Goal: Task Accomplishment & Management: Manage account settings

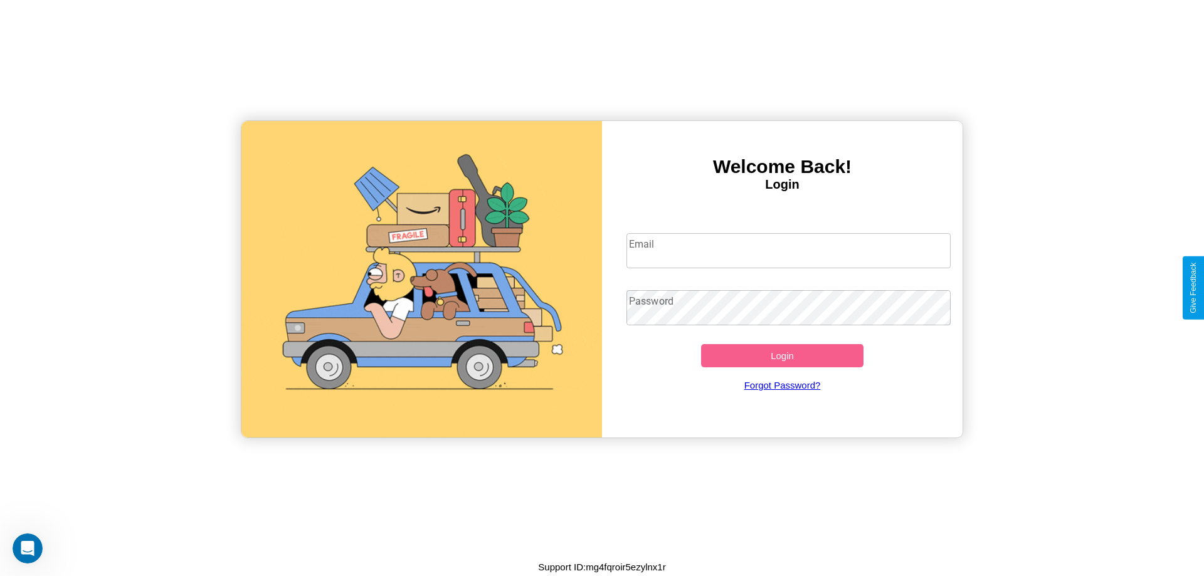
click at [788, 250] on input "Email" at bounding box center [789, 250] width 325 height 35
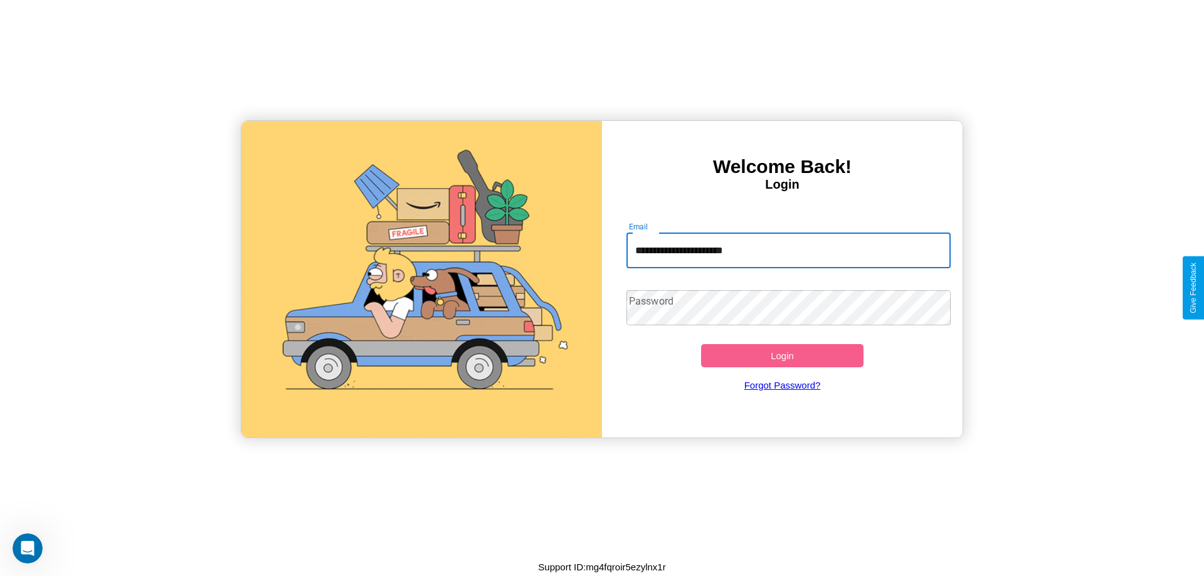
type input "**********"
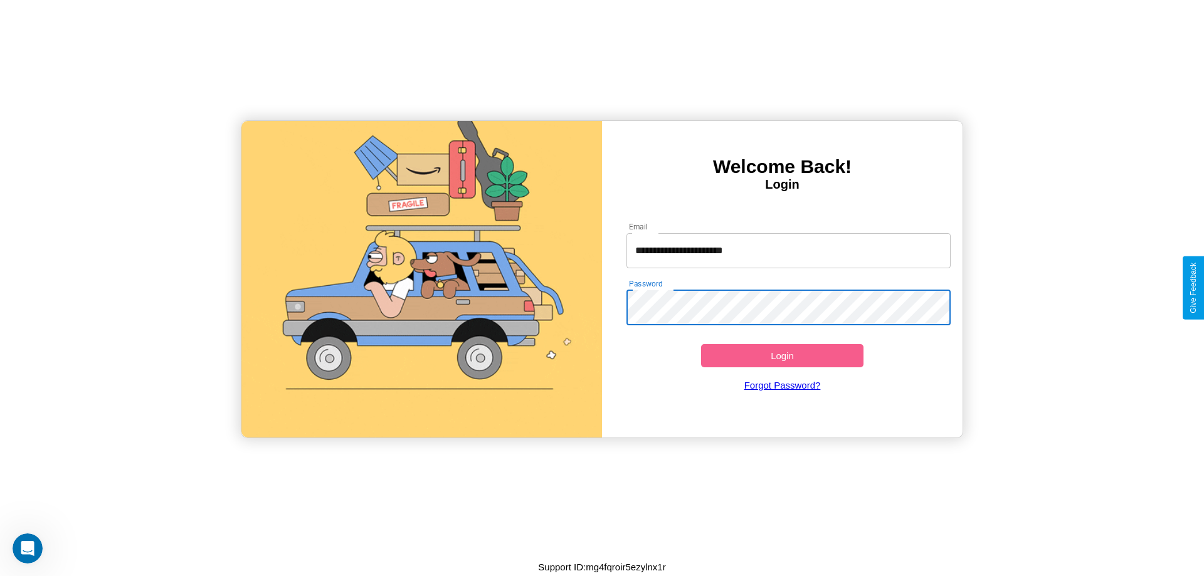
click at [782, 356] on button "Login" at bounding box center [782, 355] width 162 height 23
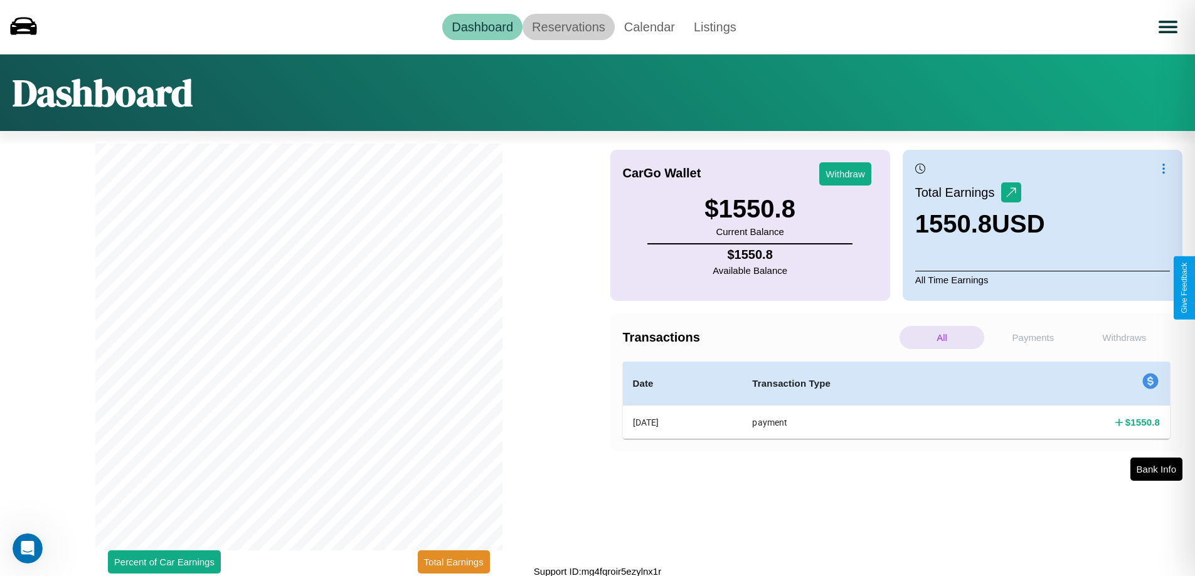
click at [568, 26] on link "Reservations" at bounding box center [568, 27] width 92 height 26
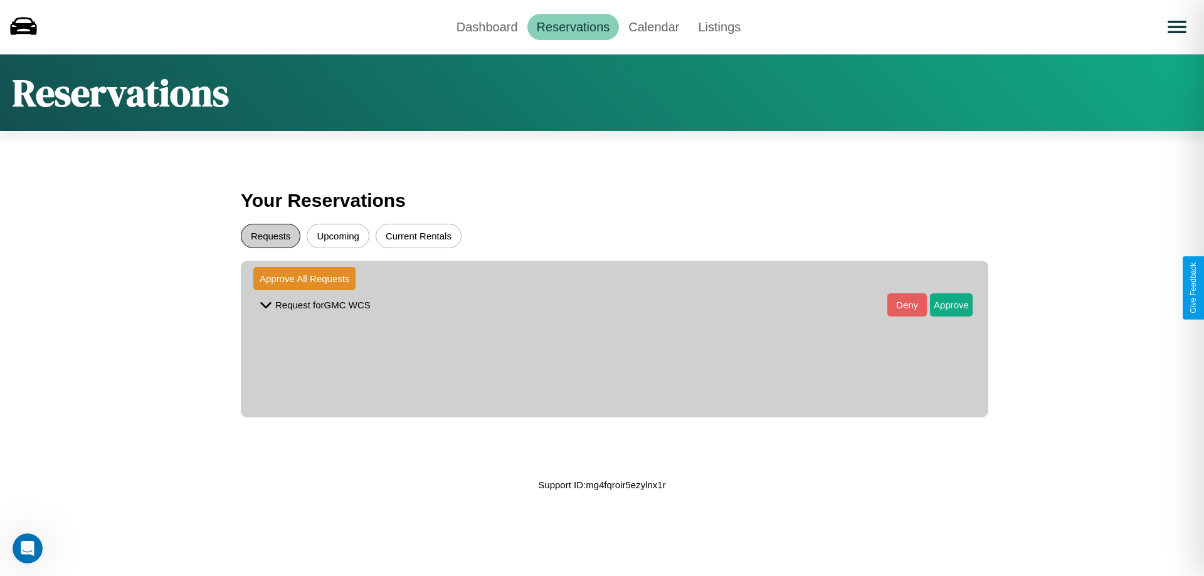
click at [270, 236] on button "Requests" at bounding box center [271, 236] width 60 height 24
click at [942, 305] on button "Approve" at bounding box center [951, 305] width 43 height 23
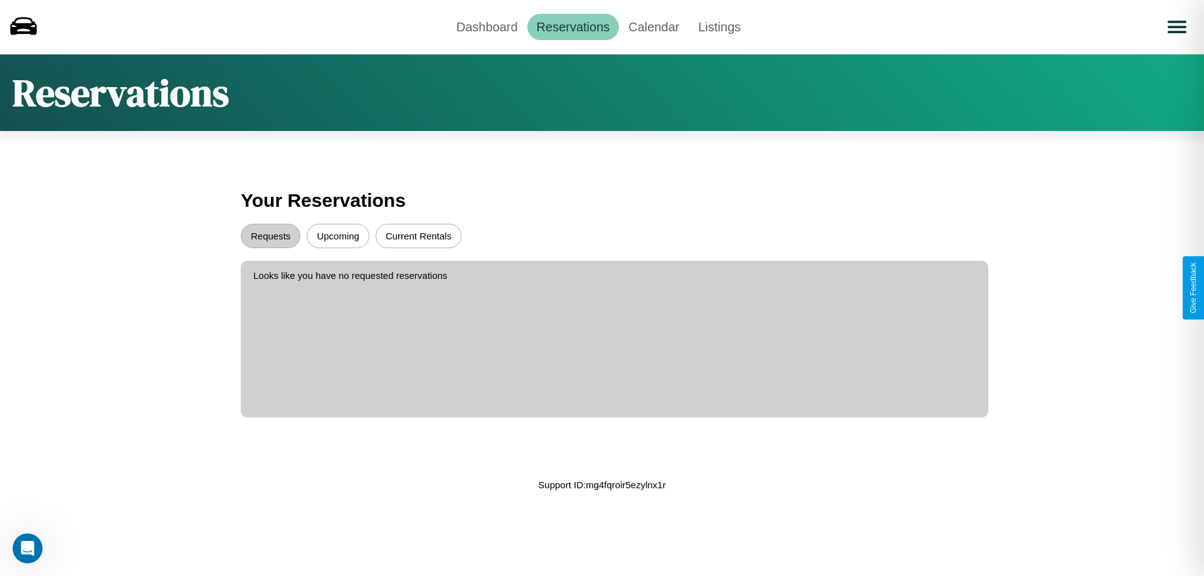
click at [338, 236] on button "Upcoming" at bounding box center [338, 236] width 63 height 24
click at [418, 236] on button "Current Rentals" at bounding box center [419, 236] width 86 height 24
click at [654, 26] on link "Calendar" at bounding box center [654, 27] width 70 height 26
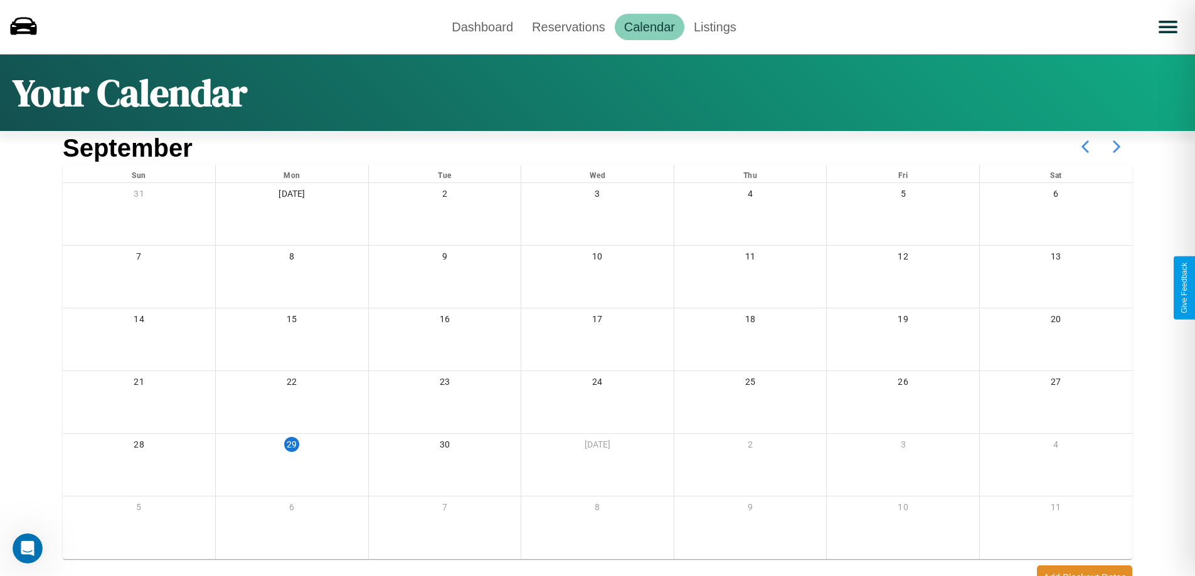
click at [1116, 147] on icon at bounding box center [1116, 146] width 31 height 31
